Goal: Information Seeking & Learning: Learn about a topic

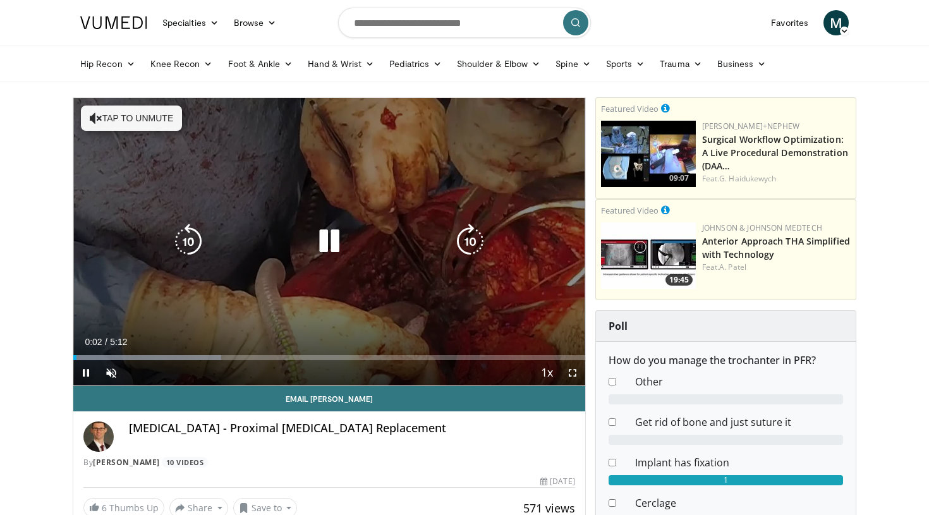
click at [109, 114] on button "Tap to unmute" at bounding box center [131, 118] width 101 height 25
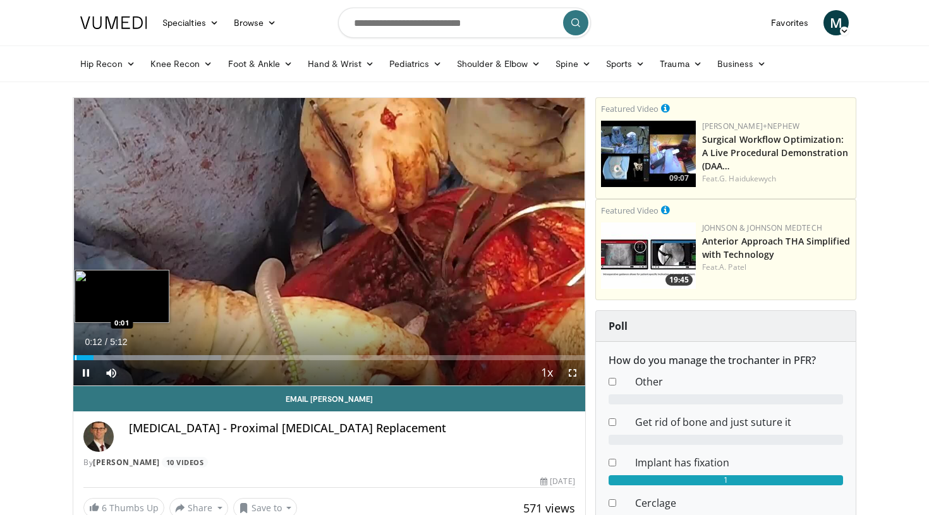
click at [75, 357] on div "Progress Bar" at bounding box center [75, 357] width 1 height 5
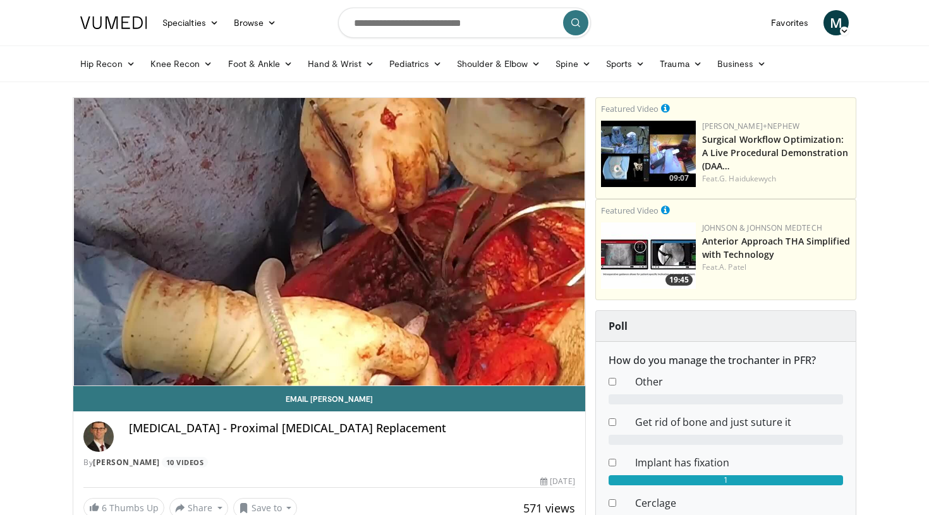
click at [85, 386] on span "Video Player" at bounding box center [85, 398] width 25 height 25
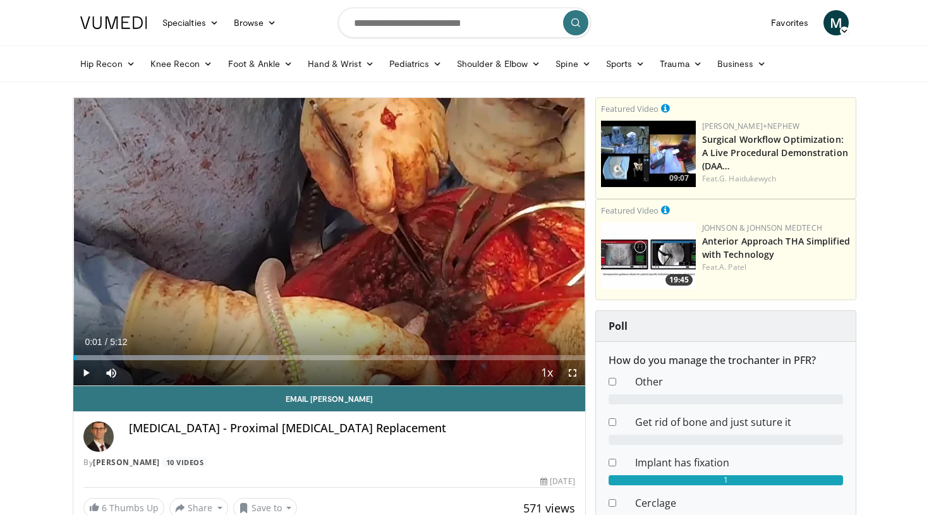
click at [81, 372] on span "Video Player" at bounding box center [85, 372] width 25 height 25
click at [87, 372] on span "Video Player" at bounding box center [85, 372] width 25 height 25
click at [87, 373] on span "Video Player" at bounding box center [85, 372] width 25 height 25
click at [571, 371] on span "Video Player" at bounding box center [572, 372] width 25 height 25
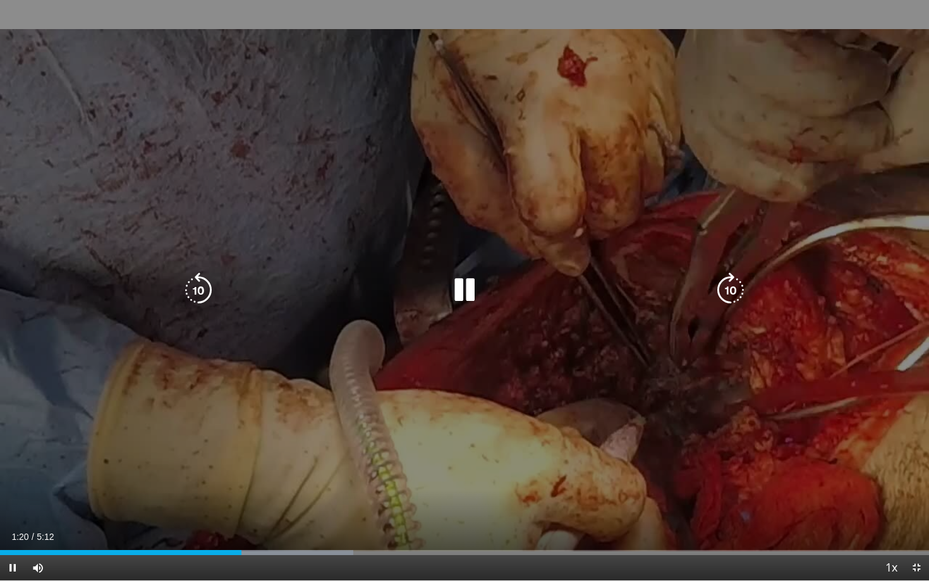
click at [863, 241] on div "10 seconds Tap to unmute" at bounding box center [464, 290] width 929 height 580
click at [863, 245] on div "10 seconds Tap to unmute" at bounding box center [464, 290] width 929 height 580
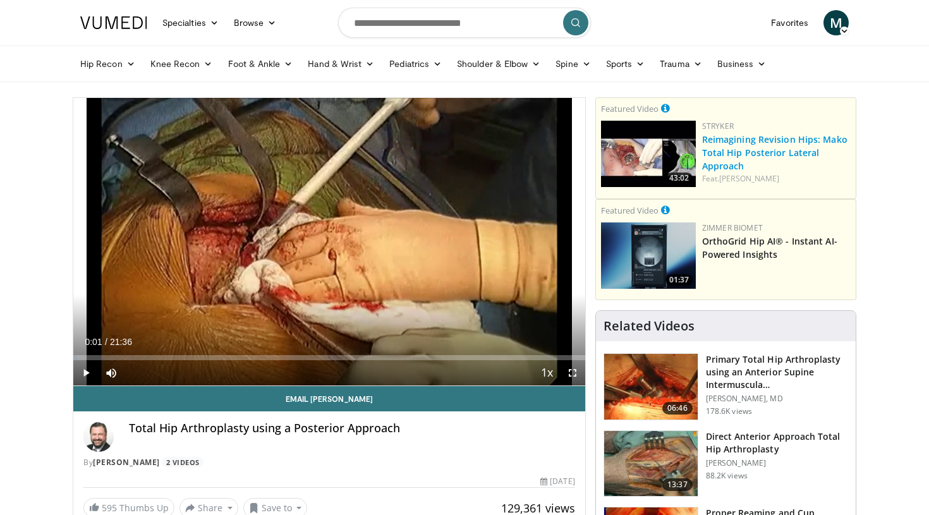
click at [738, 155] on link "Reimagining Revision Hips: Mako Total Hip Posterior Lateral Approach" at bounding box center [774, 152] width 145 height 39
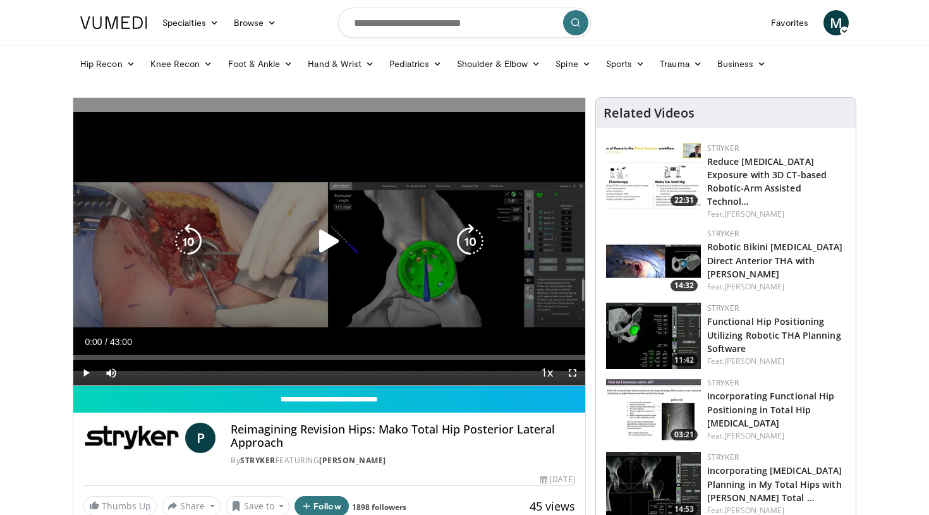
click at [327, 243] on icon "Video Player" at bounding box center [329, 241] width 35 height 35
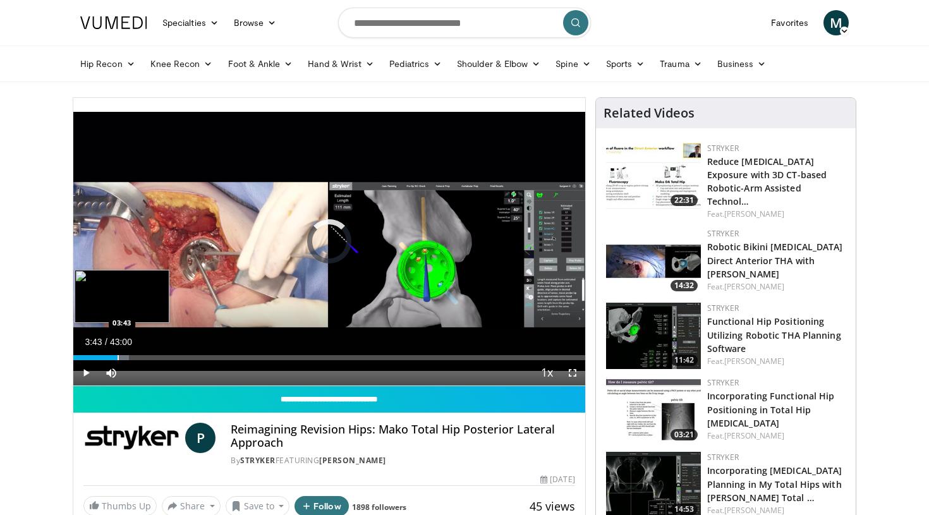
click at [118, 356] on div "Progress Bar" at bounding box center [118, 357] width 1 height 5
click at [126, 359] on div "Progress Bar" at bounding box center [126, 357] width 1 height 5
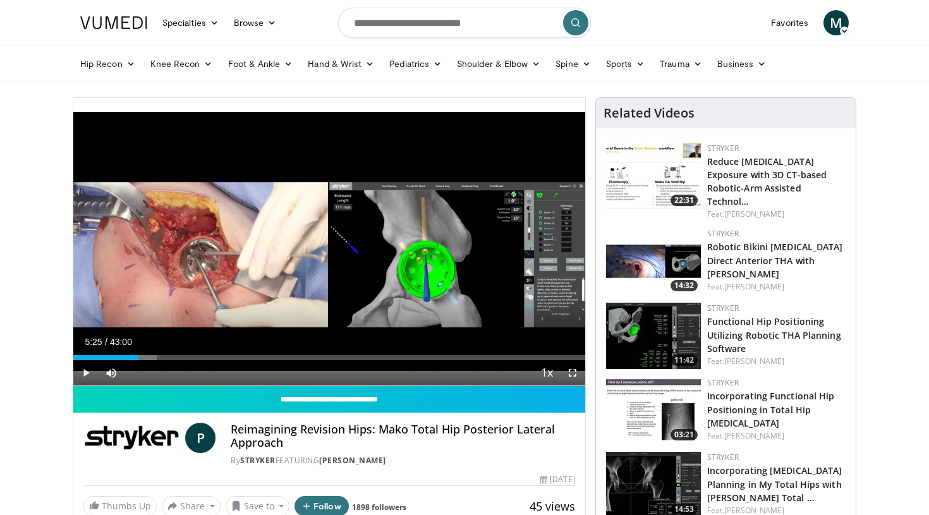
click at [138, 359] on div "Progress Bar" at bounding box center [138, 357] width 1 height 5
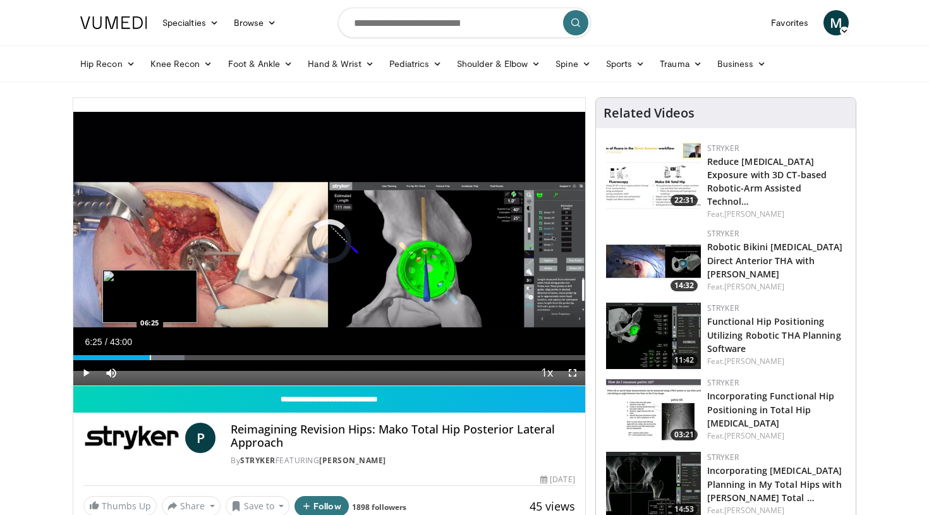
click at [150, 359] on div "Progress Bar" at bounding box center [150, 357] width 1 height 5
click at [152, 359] on div "Progress Bar" at bounding box center [152, 357] width 1 height 5
click at [162, 359] on div "Progress Bar" at bounding box center [161, 357] width 1 height 5
click at [167, 358] on div "Progress Bar" at bounding box center [167, 357] width 1 height 5
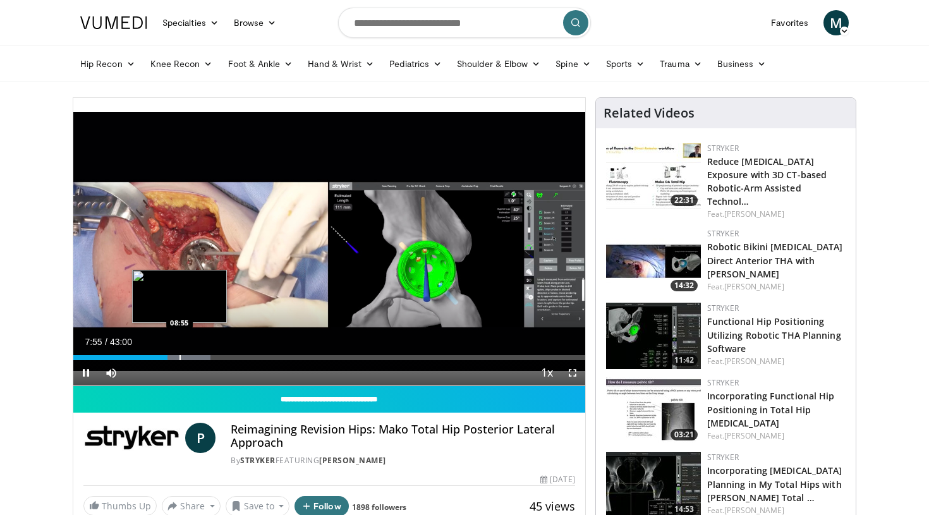
click at [180, 358] on div "Progress Bar" at bounding box center [180, 357] width 1 height 5
click at [191, 358] on div "Progress Bar" at bounding box center [191, 357] width 1 height 5
click at [198, 358] on div "Progress Bar" at bounding box center [198, 357] width 1 height 5
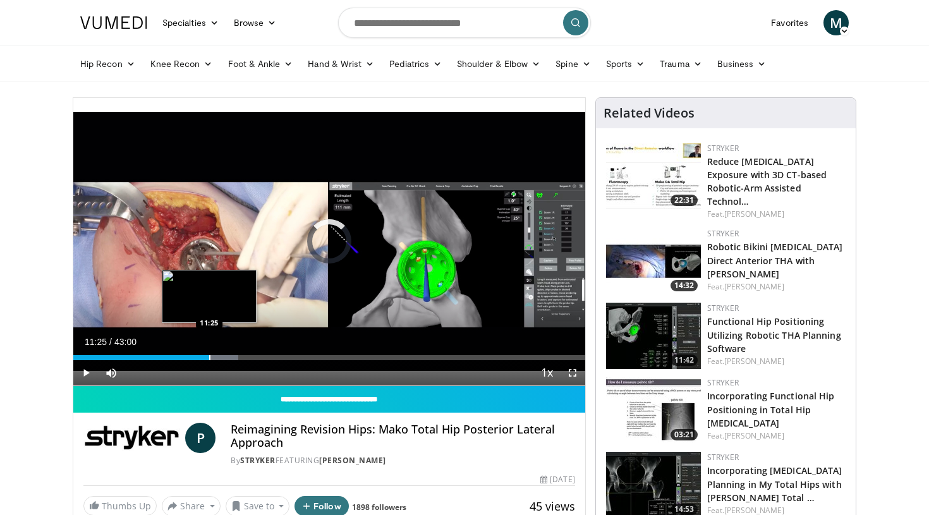
click at [209, 358] on div "Progress Bar" at bounding box center [209, 357] width 1 height 5
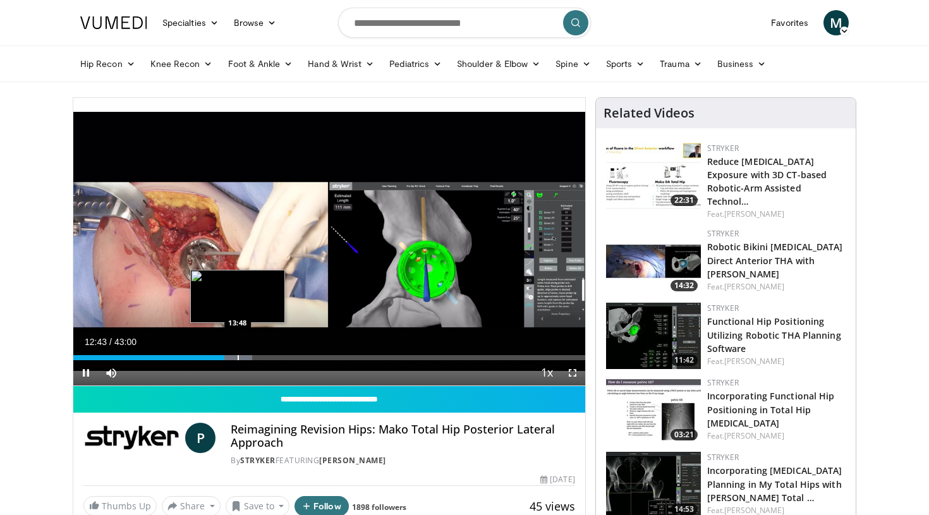
click at [237, 359] on div "Progress Bar" at bounding box center [222, 357] width 59 height 5
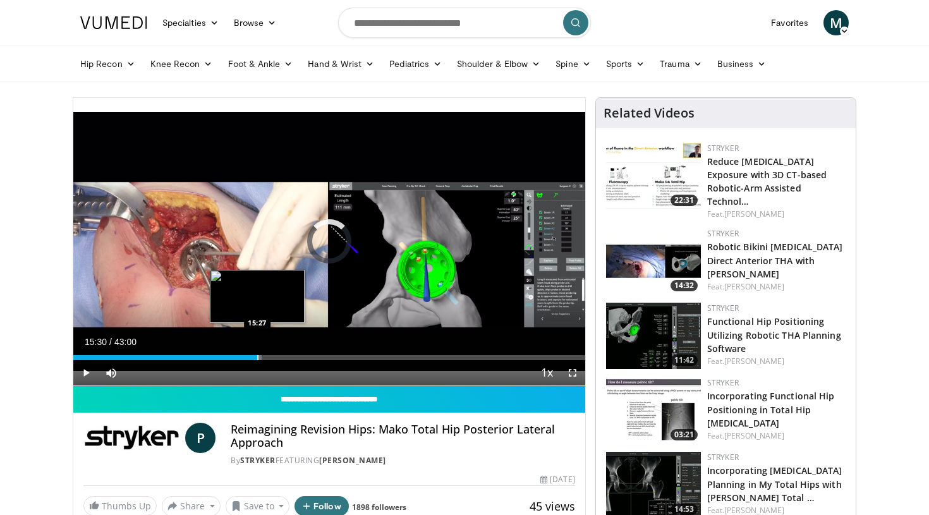
click at [258, 359] on div "Progress Bar" at bounding box center [257, 357] width 1 height 5
click at [267, 359] on div "Progress Bar" at bounding box center [267, 357] width 1 height 5
click at [290, 359] on div "Progress Bar" at bounding box center [290, 357] width 1 height 5
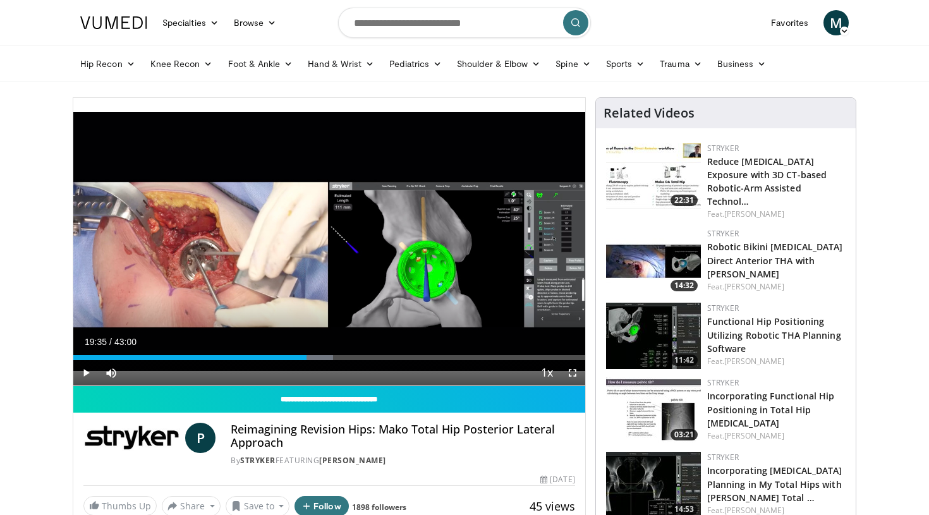
click at [307, 360] on div "Progress Bar" at bounding box center [307, 357] width 1 height 5
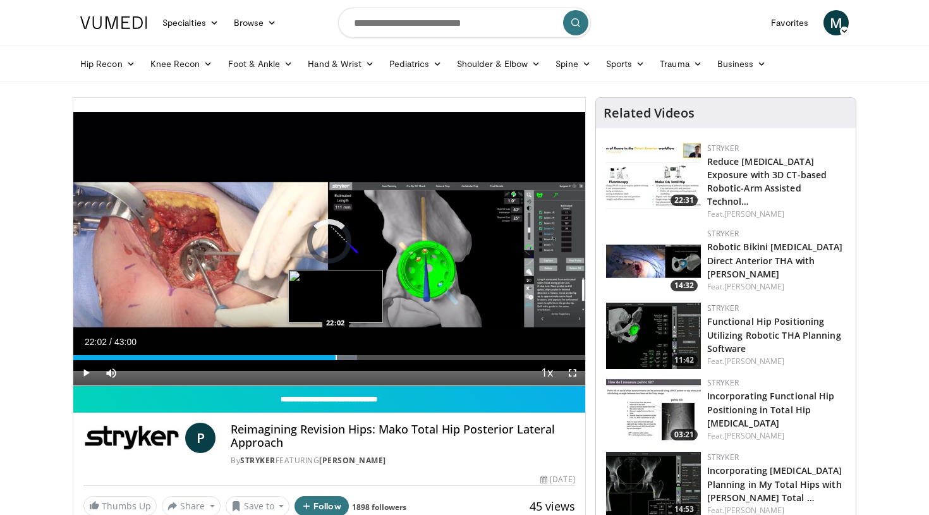
click at [336, 358] on div "Progress Bar" at bounding box center [336, 357] width 1 height 5
click at [356, 359] on div "Progress Bar" at bounding box center [356, 357] width 1 height 5
click at [345, 359] on div "Progress Bar" at bounding box center [345, 357] width 1 height 5
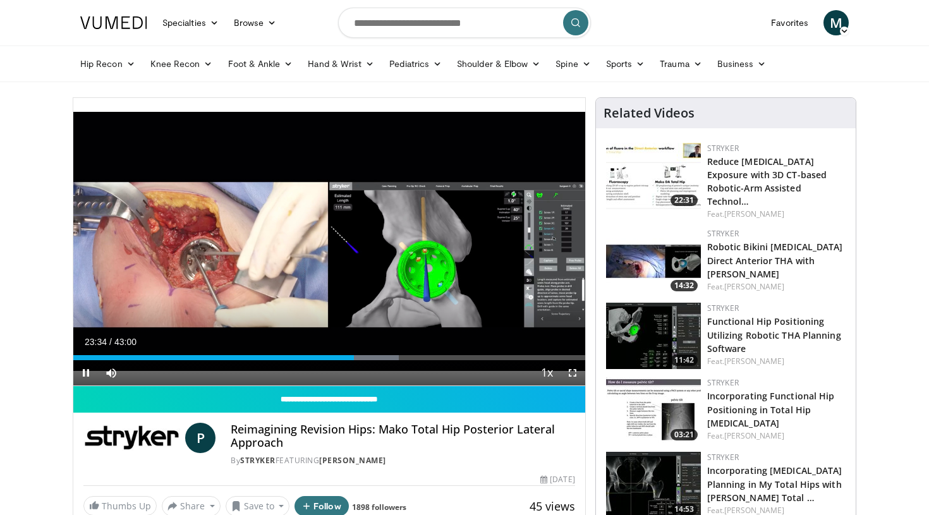
click at [363, 362] on div "Current Time 23:34 / Duration 43:00 Pause Skip Backward Skip Forward Mute Loade…" at bounding box center [329, 372] width 512 height 25
click at [362, 359] on div "Progress Bar" at bounding box center [362, 357] width 1 height 5
click at [391, 358] on div "Progress Bar" at bounding box center [391, 357] width 1 height 5
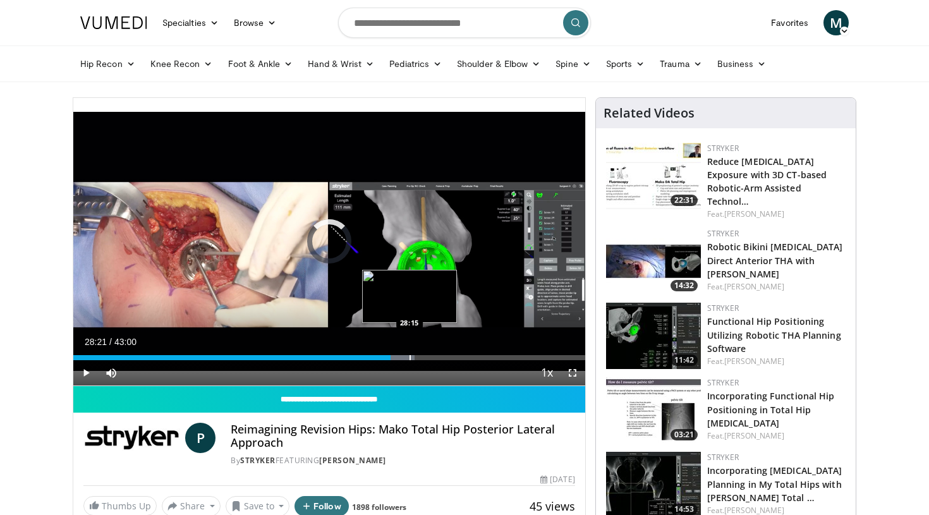
click at [411, 358] on div "Progress Bar" at bounding box center [385, 357] width 59 height 5
click at [422, 358] on div "Progress Bar" at bounding box center [422, 357] width 1 height 5
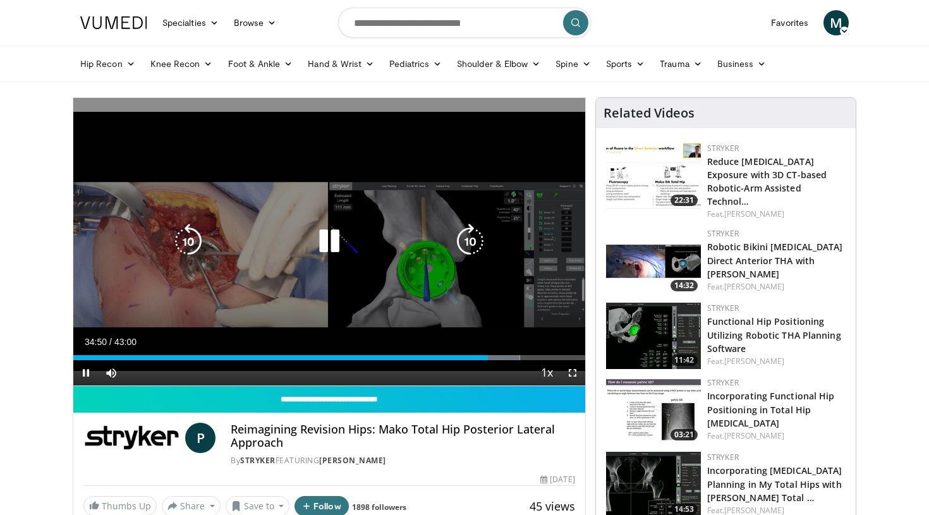
click at [321, 238] on icon "Video Player" at bounding box center [329, 241] width 35 height 35
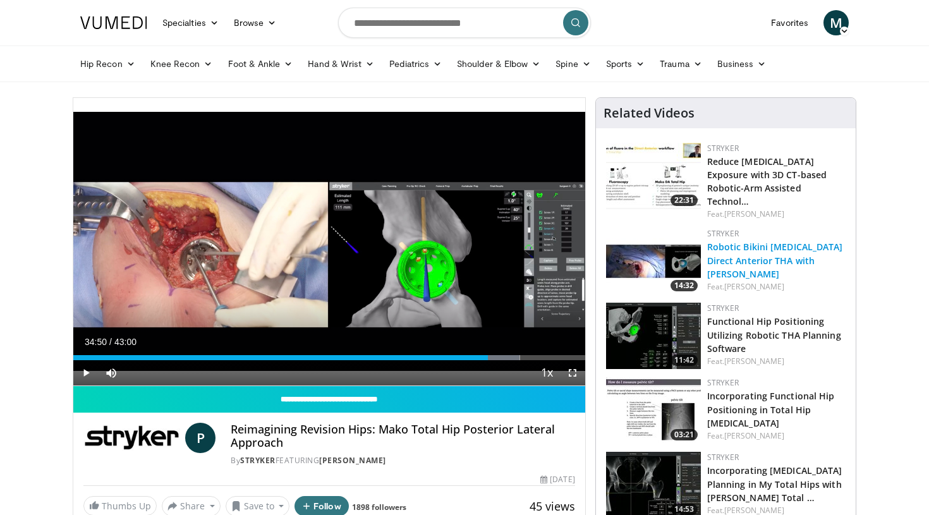
click at [717, 252] on link "Robotic Bikini Incision Direct Anterior THA with Dr. Erik Schnaser" at bounding box center [775, 260] width 136 height 39
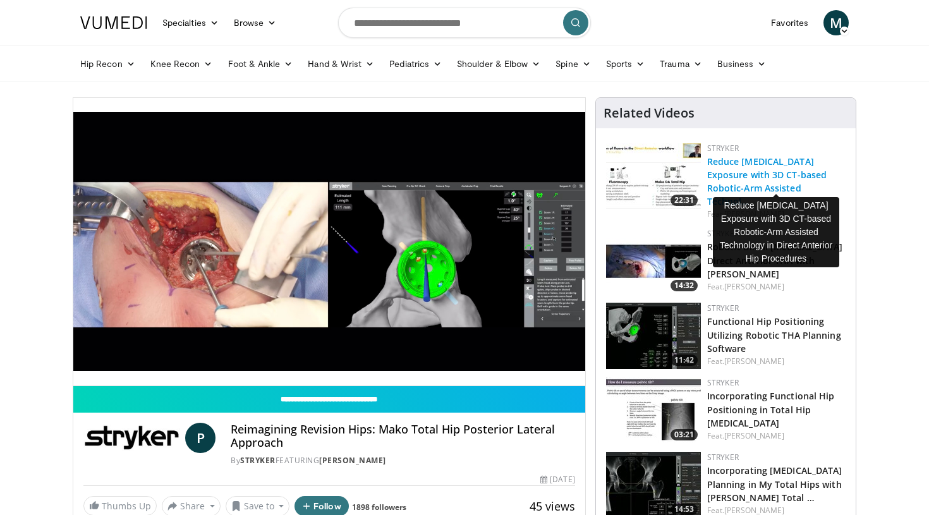
click at [737, 182] on link "Reduce Fluoro Exposure with 3D CT-based Robotic-Arm Assisted Technol…" at bounding box center [767, 181] width 120 height 52
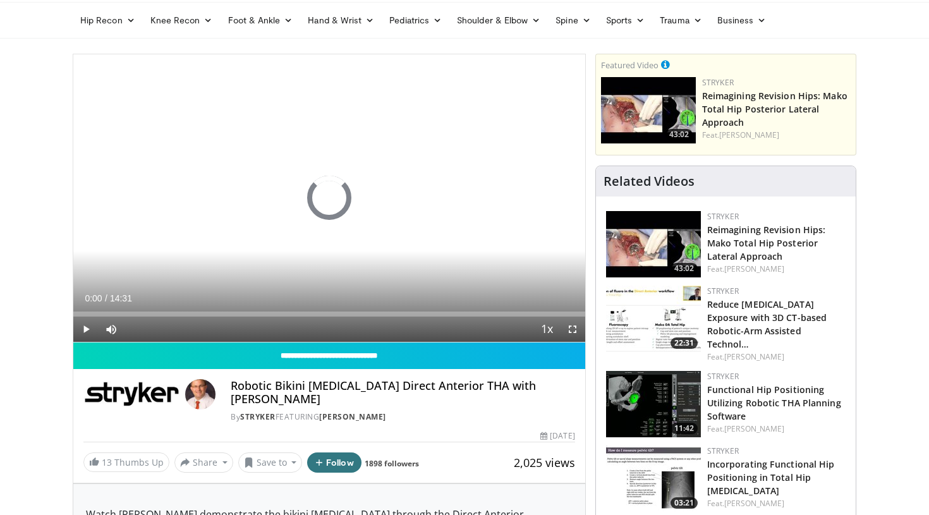
scroll to position [46, 0]
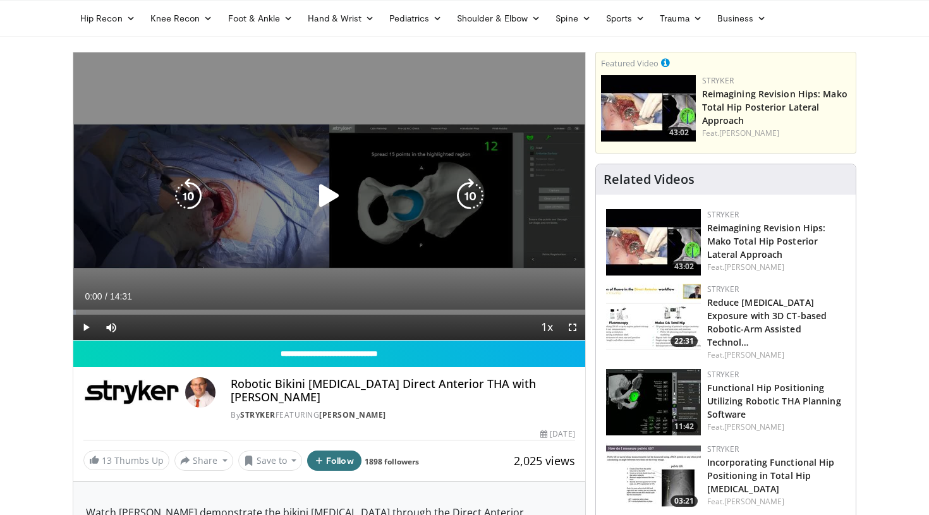
click at [319, 200] on icon "Video Player" at bounding box center [329, 195] width 35 height 35
click at [331, 198] on icon "Video Player" at bounding box center [329, 195] width 35 height 35
click at [318, 192] on icon "Video Player" at bounding box center [329, 195] width 35 height 35
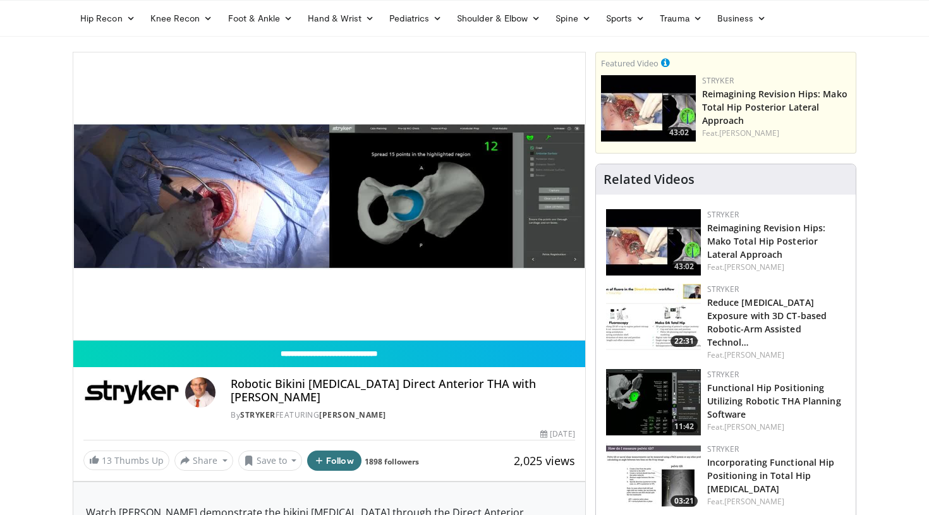
click at [159, 311] on video-js "**********" at bounding box center [329, 196] width 512 height 288
click at [163, 312] on video-js "**********" at bounding box center [329, 196] width 512 height 288
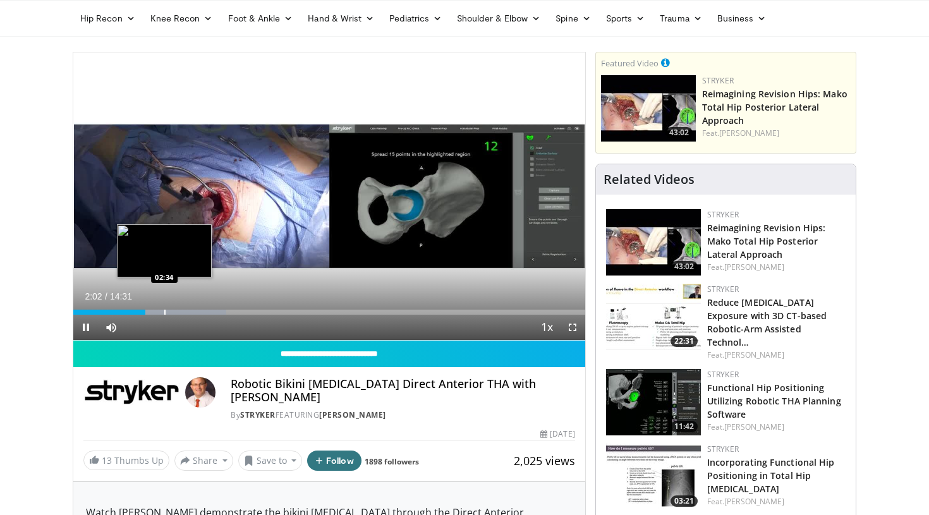
click at [165, 311] on div "Progress Bar" at bounding box center [164, 312] width 1 height 5
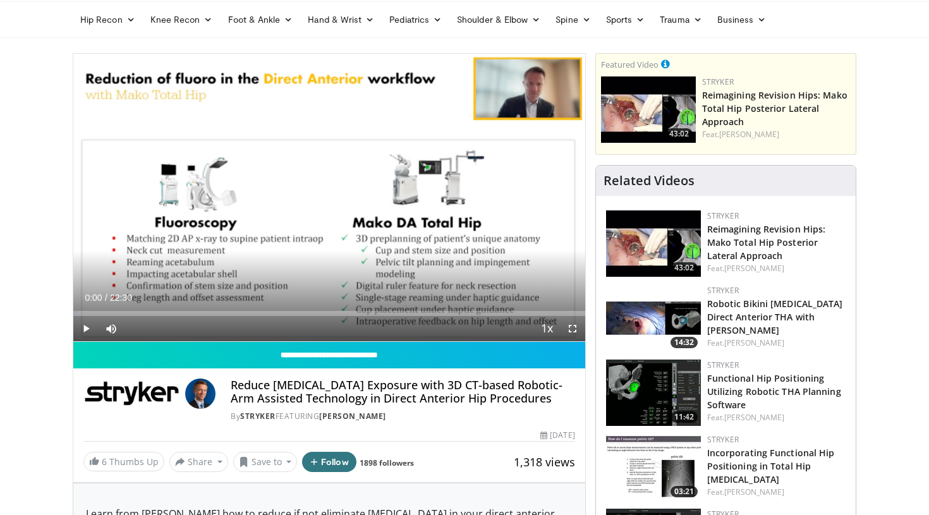
scroll to position [49, 0]
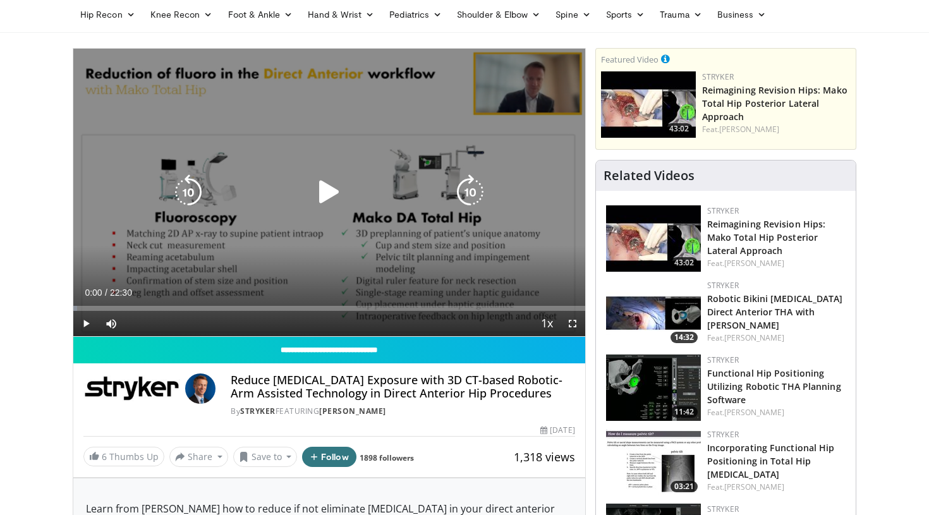
click at [322, 193] on icon "Video Player" at bounding box center [329, 191] width 35 height 35
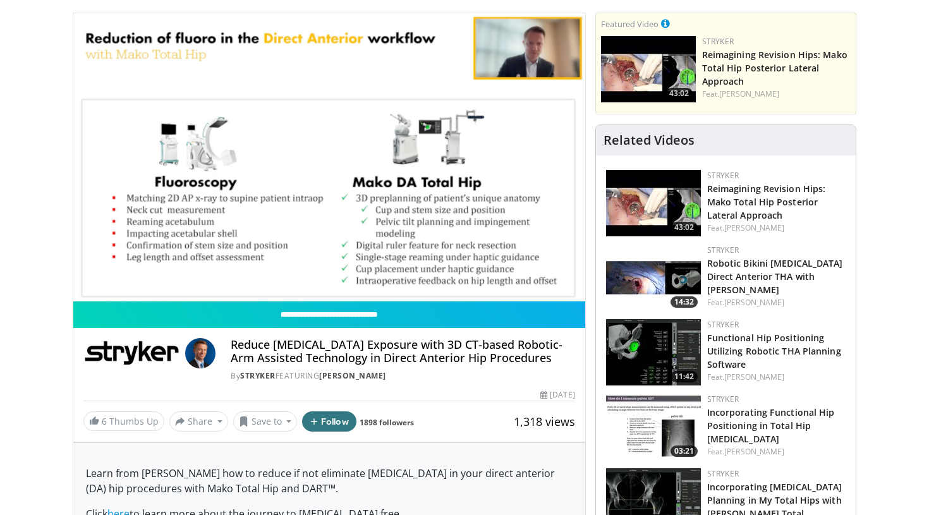
scroll to position [85, 0]
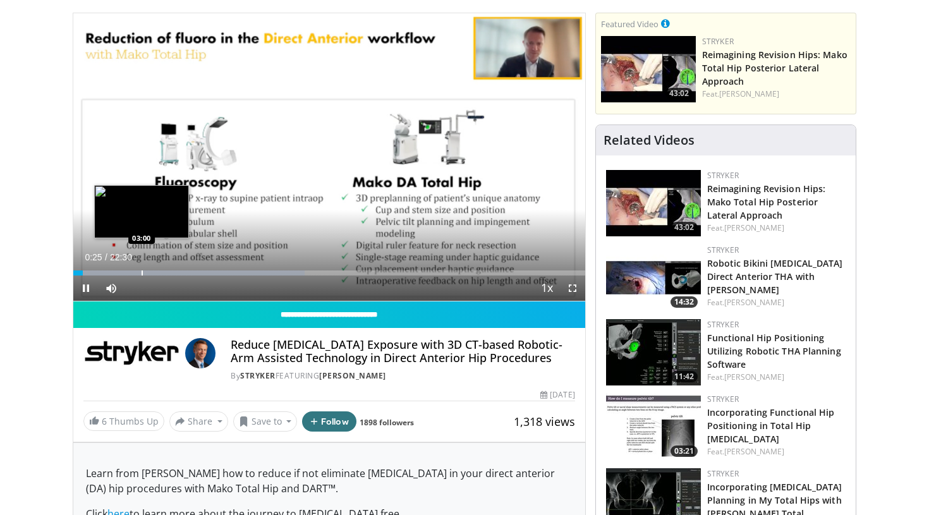
click at [142, 271] on div "Progress Bar" at bounding box center [142, 273] width 1 height 5
click at [137, 272] on div "Progress Bar" at bounding box center [137, 273] width 1 height 5
click at [128, 271] on div "Progress Bar" at bounding box center [128, 273] width 1 height 5
click at [111, 272] on div "Progress Bar" at bounding box center [111, 273] width 1 height 5
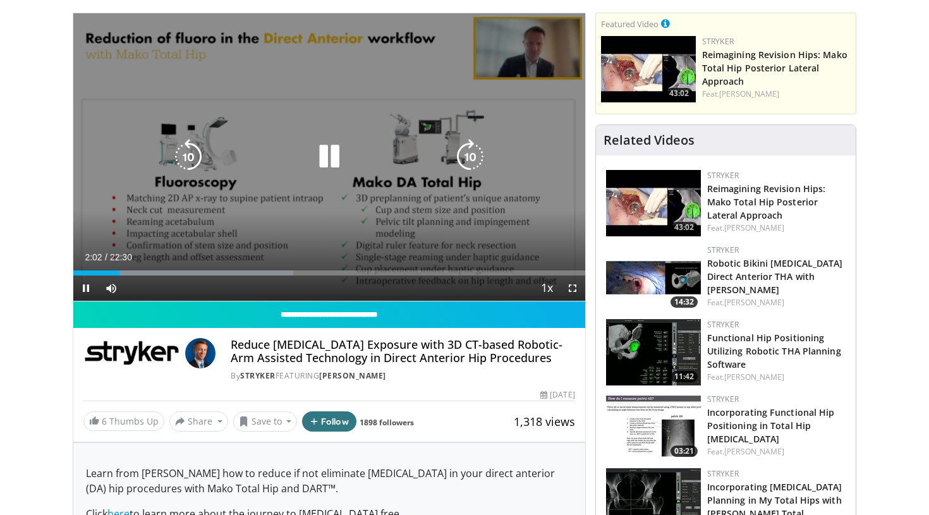
click at [322, 149] on icon "Video Player" at bounding box center [329, 156] width 35 height 35
click at [324, 162] on icon "Video Player" at bounding box center [329, 156] width 35 height 35
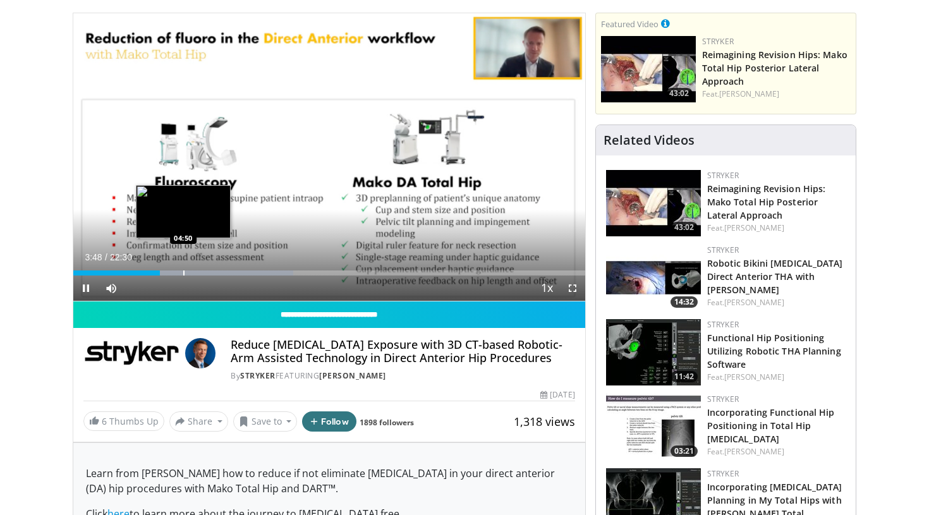
click at [183, 269] on div "Loaded : 42.93% 03:48 04:50" at bounding box center [329, 270] width 512 height 12
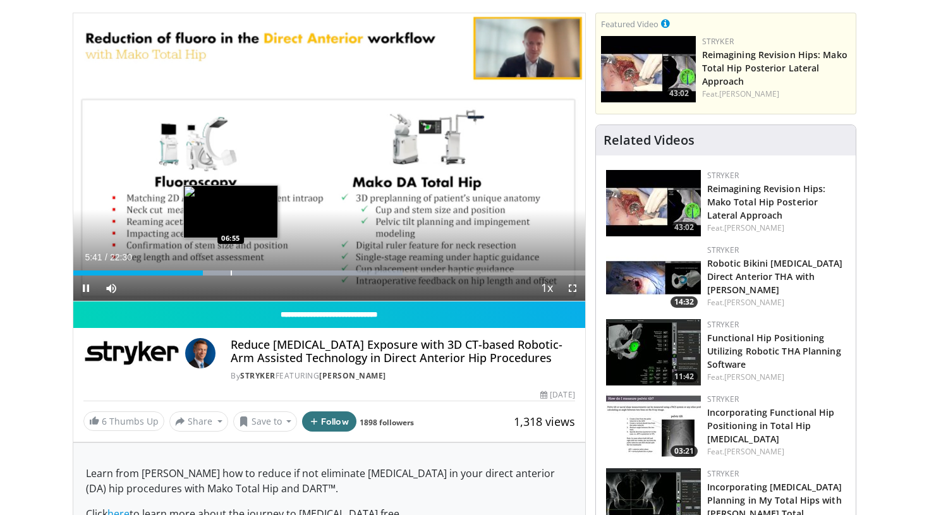
click at [231, 274] on div "Progress Bar" at bounding box center [231, 273] width 1 height 5
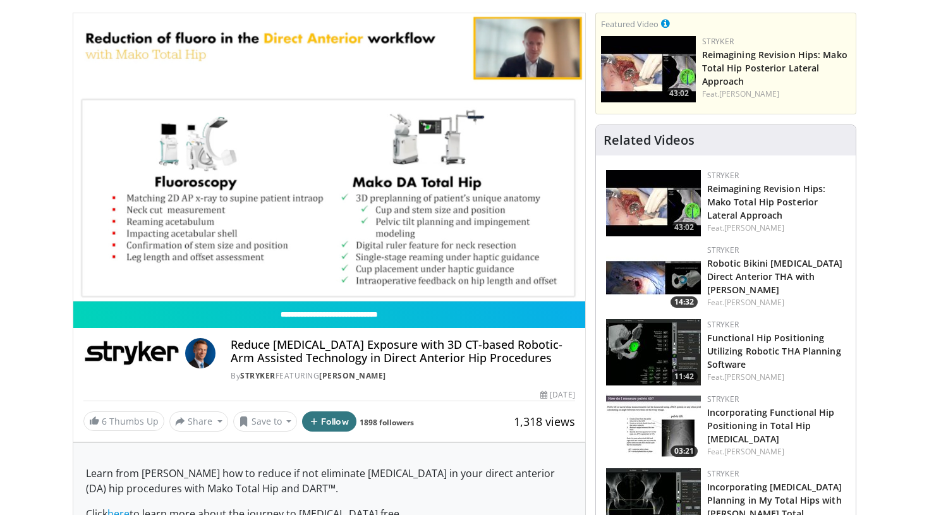
click at [277, 272] on video-js "**********" at bounding box center [329, 157] width 512 height 288
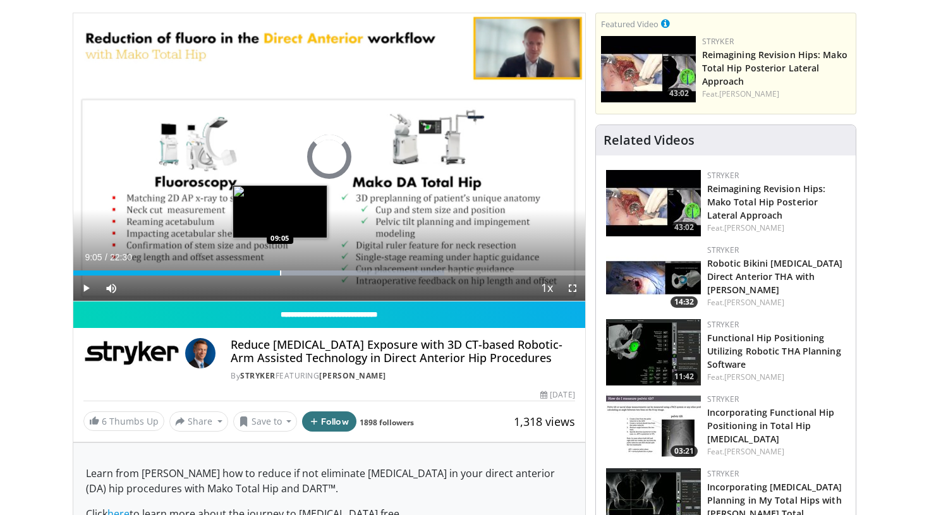
click at [280, 275] on div "Progress Bar" at bounding box center [280, 273] width 1 height 5
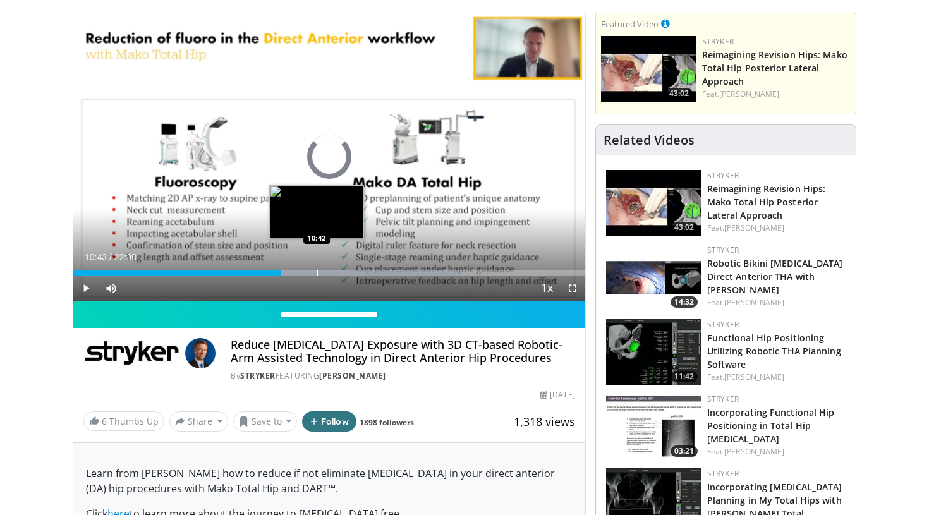
click at [317, 274] on div "Progress Bar" at bounding box center [317, 273] width 1 height 5
click at [288, 272] on div "Progress Bar" at bounding box center [288, 273] width 1 height 5
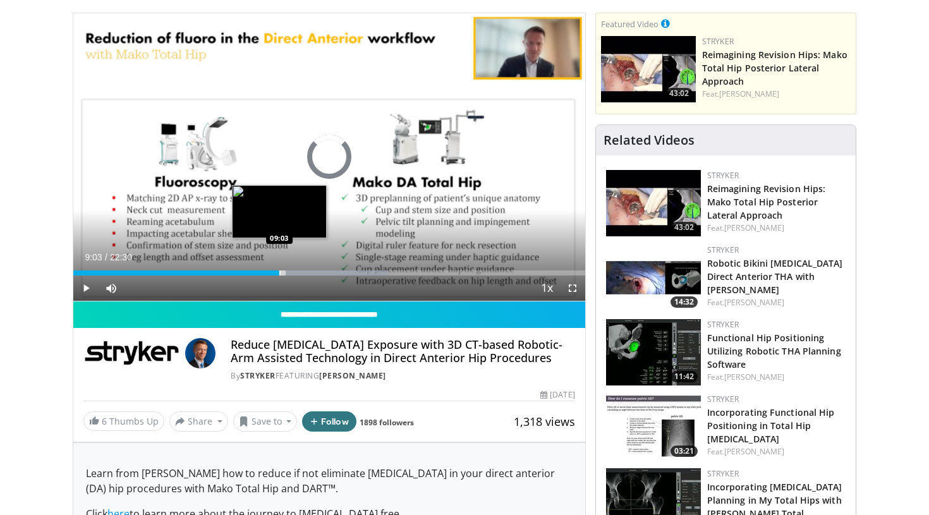
click at [279, 274] on div "Progress Bar" at bounding box center [279, 273] width 1 height 5
click at [289, 273] on div "Progress Bar" at bounding box center [321, 273] width 87 height 5
click at [300, 274] on div "Progress Bar" at bounding box center [335, 273] width 114 height 5
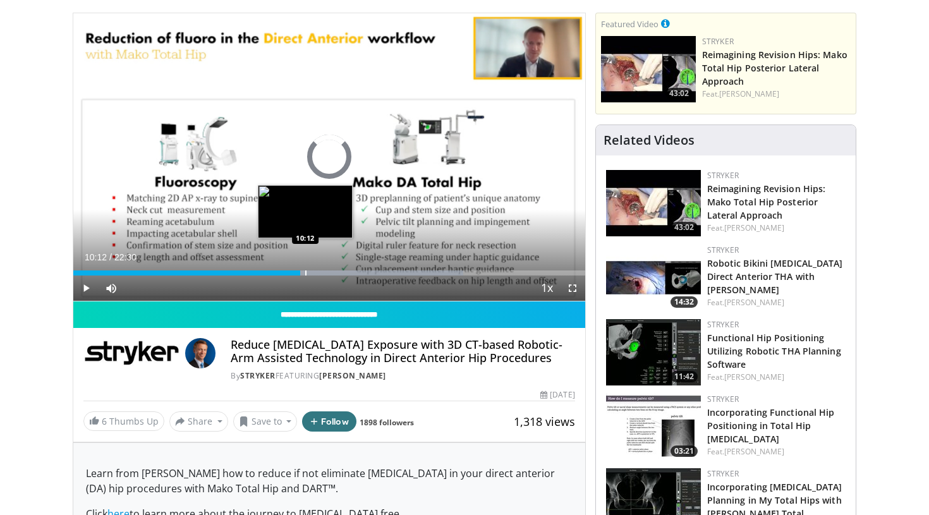
click at [305, 274] on div "Progress Bar" at bounding box center [305, 273] width 1 height 5
click at [310, 275] on div "Progress Bar" at bounding box center [310, 273] width 1 height 5
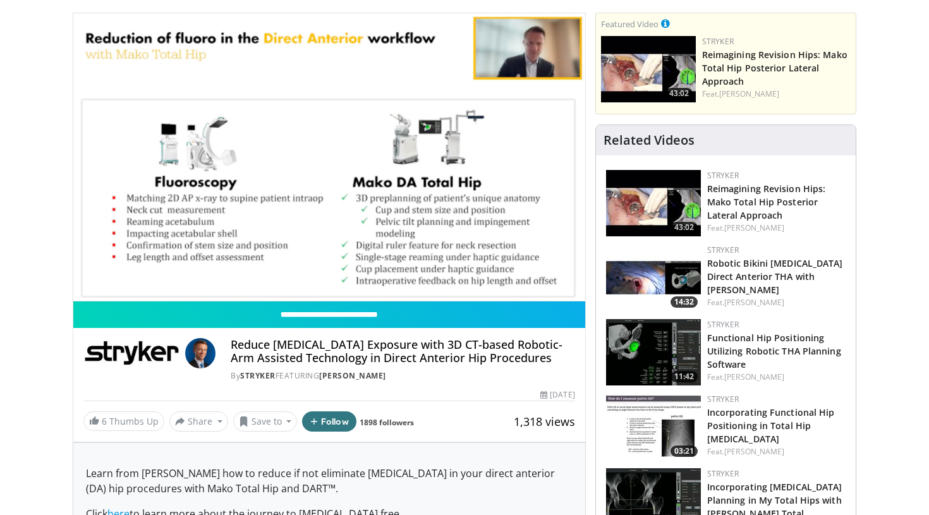
click at [315, 275] on video-js "**********" at bounding box center [329, 157] width 512 height 288
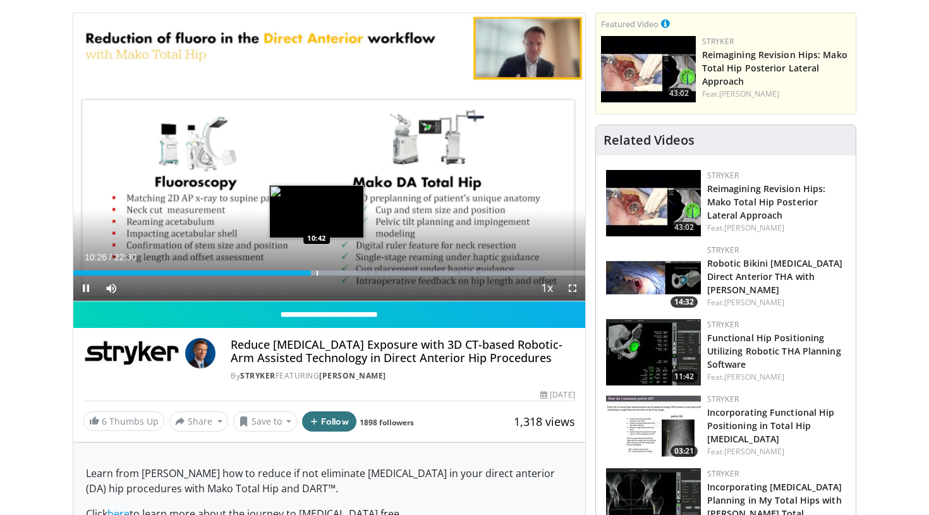
click at [317, 274] on div "Progress Bar" at bounding box center [317, 273] width 1 height 5
click at [329, 275] on div "Progress Bar" at bounding box center [328, 273] width 1 height 5
click at [346, 274] on div "Progress Bar" at bounding box center [346, 273] width 1 height 5
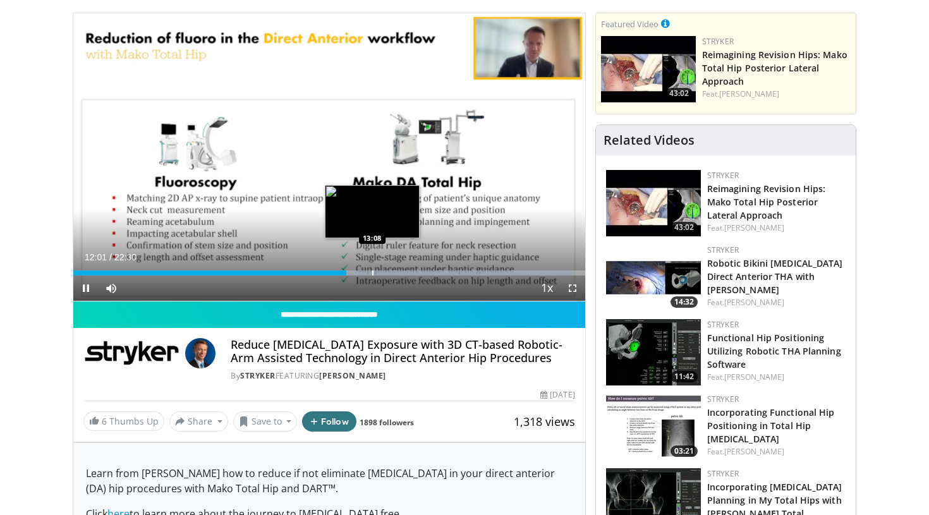
click at [372, 273] on div "Progress Bar" at bounding box center [372, 273] width 1 height 5
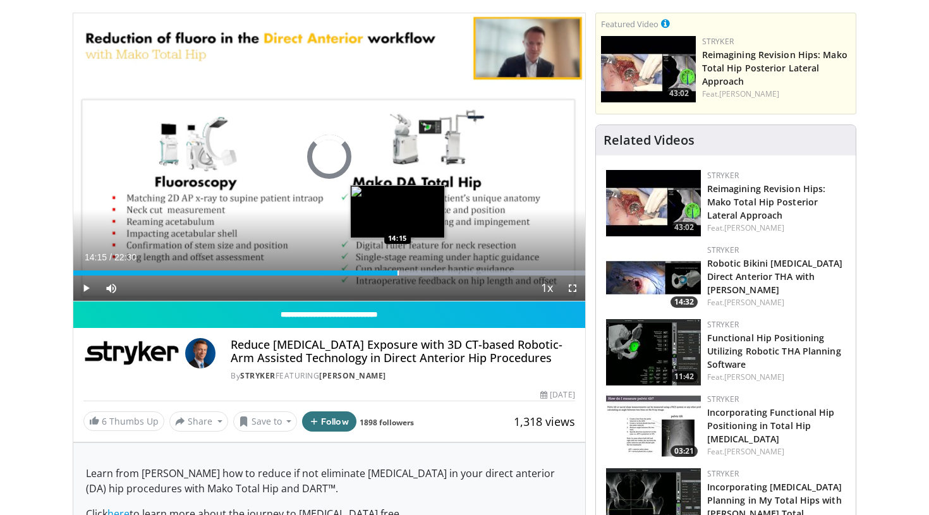
click at [398, 272] on div "Progress Bar" at bounding box center [398, 273] width 1 height 5
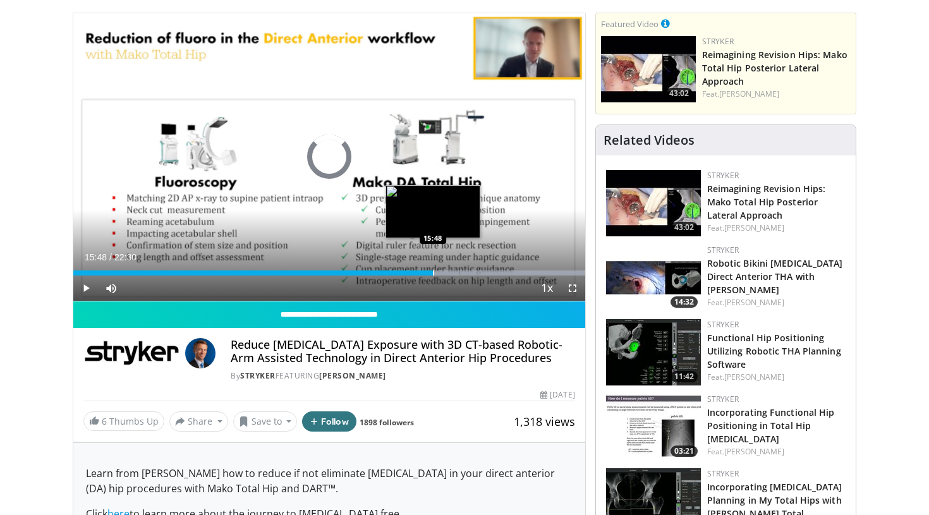
click at [433, 274] on div "Progress Bar" at bounding box center [433, 273] width 1 height 5
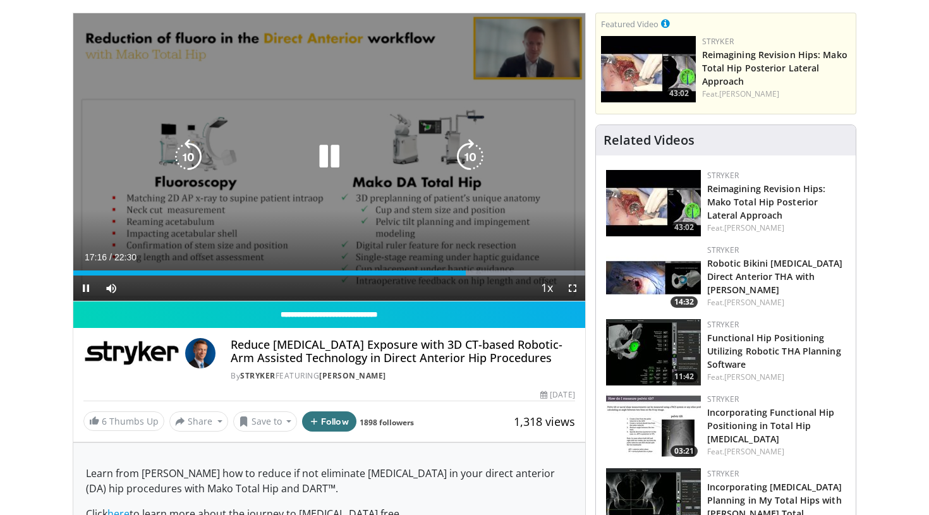
click at [322, 157] on icon "Video Player" at bounding box center [329, 156] width 35 height 35
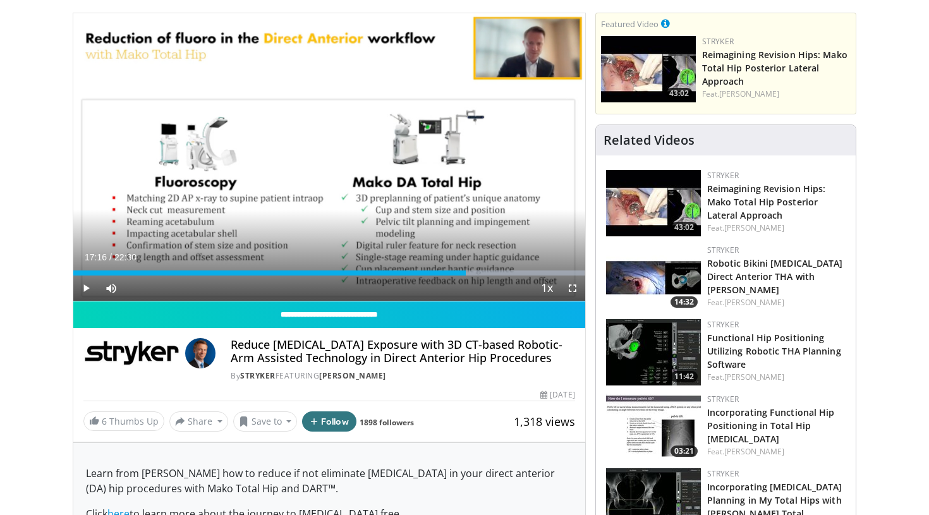
click at [92, 288] on span "Video Player" at bounding box center [85, 288] width 25 height 25
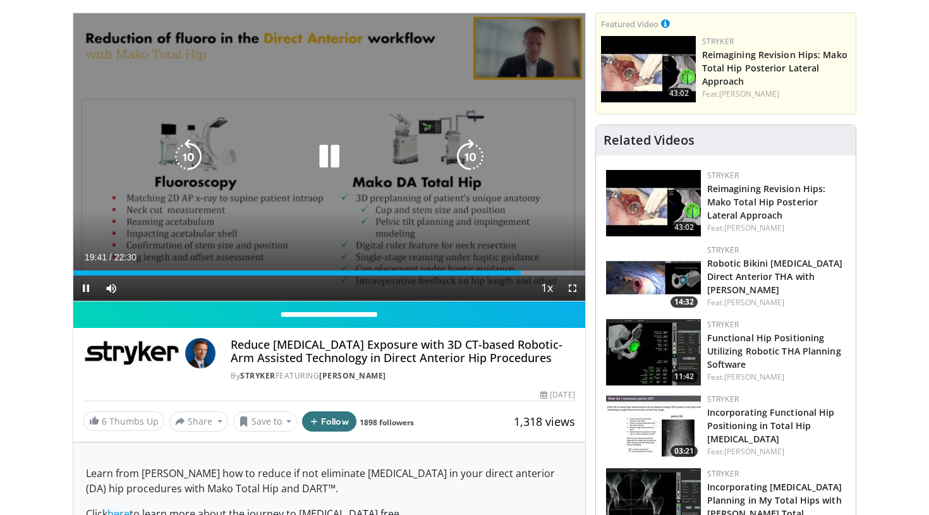
click at [339, 152] on icon "Video Player" at bounding box center [329, 156] width 35 height 35
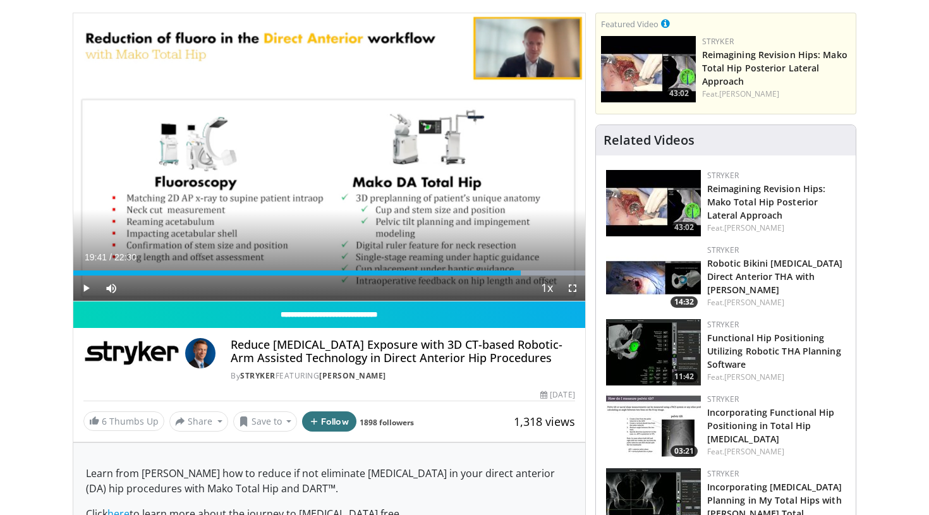
click at [88, 286] on span "Video Player" at bounding box center [85, 288] width 25 height 25
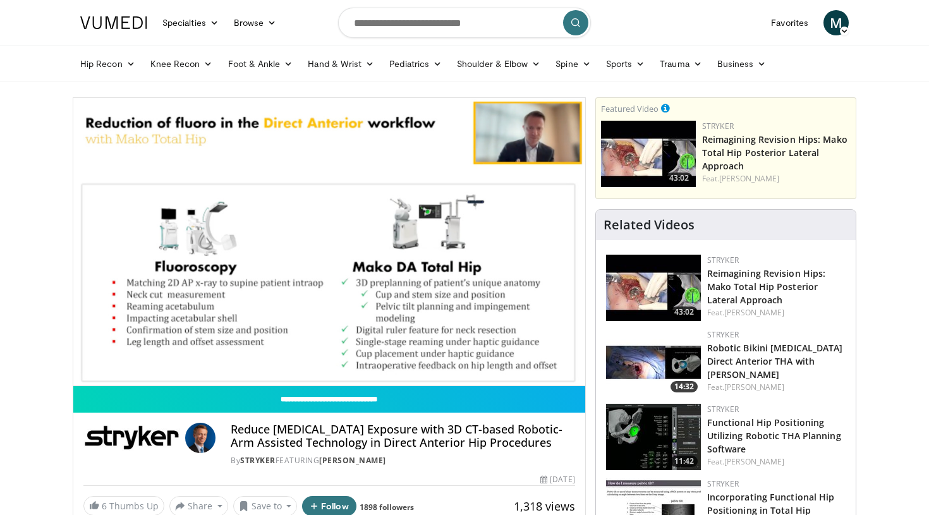
scroll to position [0, 0]
click at [379, 25] on input "Search topics, interventions" at bounding box center [464, 23] width 253 height 30
type input "**********"
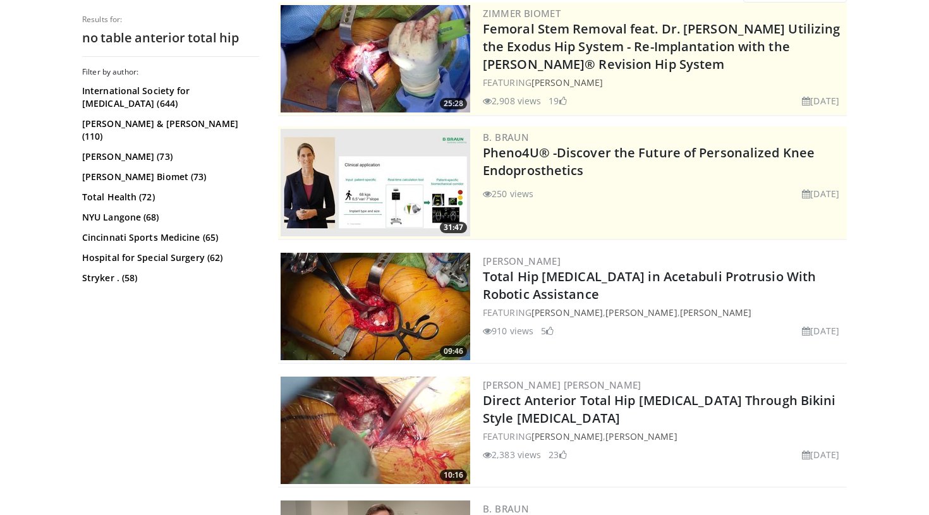
scroll to position [143, 0]
